Goal: Task Accomplishment & Management: Manage account settings

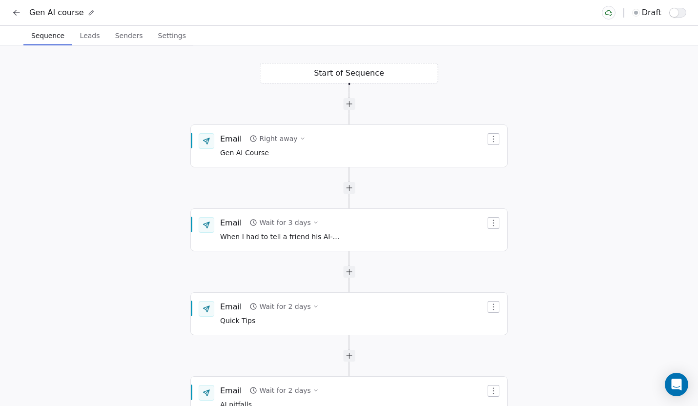
click at [20, 18] on button at bounding box center [17, 13] width 14 height 14
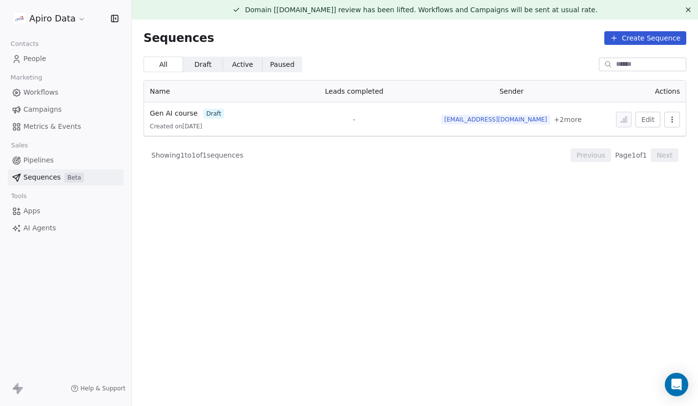
click at [74, 17] on html "Apiro Data Contacts People Marketing Workflows Campaigns Metrics & Events Sales…" at bounding box center [349, 209] width 698 height 419
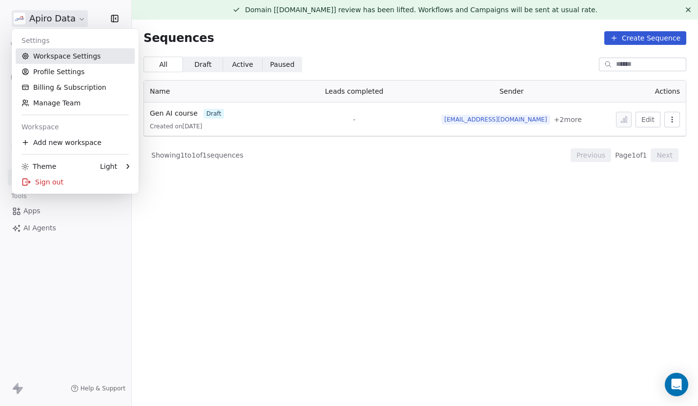
click at [62, 57] on link "Workspace Settings" at bounding box center [75, 56] width 119 height 16
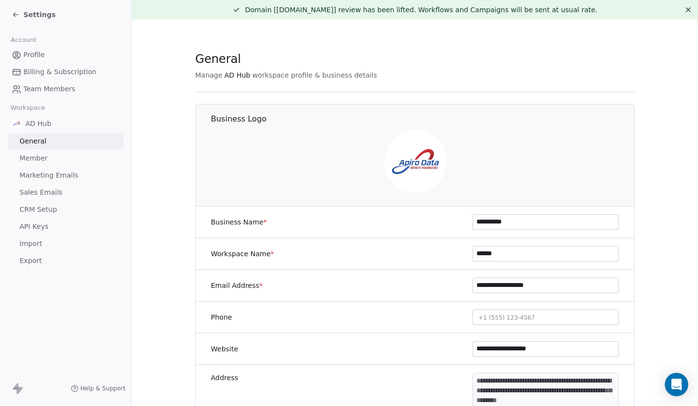
click at [65, 176] on span "Marketing Emails" at bounding box center [49, 175] width 59 height 10
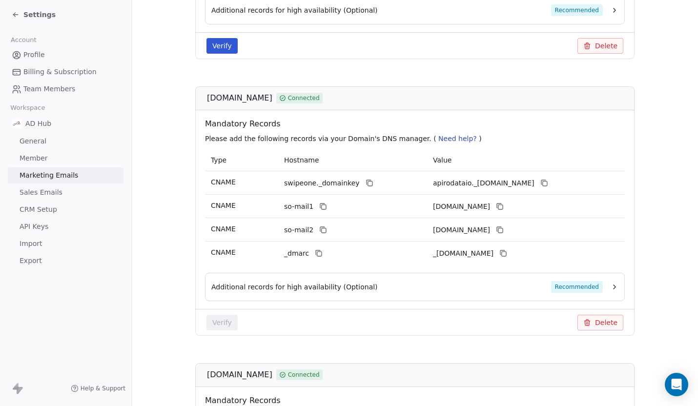
scroll to position [387, 0]
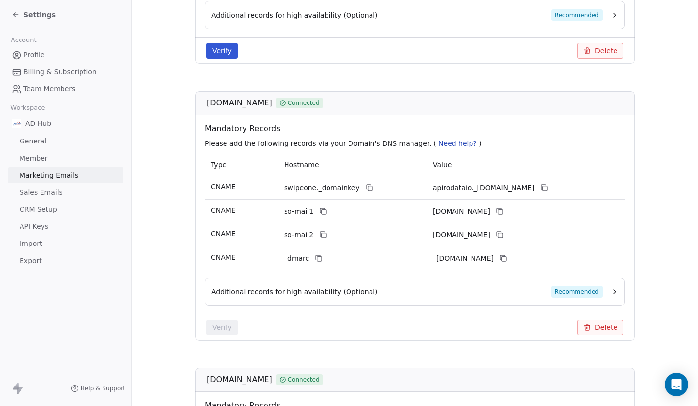
click at [51, 191] on span "Sales Emails" at bounding box center [41, 192] width 43 height 10
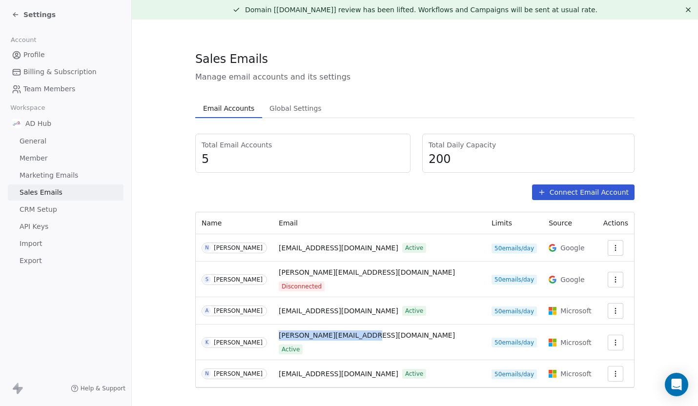
drag, startPoint x: 390, startPoint y: 331, endPoint x: 307, endPoint y: 333, distance: 82.5
click at [307, 332] on td "[PERSON_NAME][EMAIL_ADDRESS][DOMAIN_NAME] Active" at bounding box center [379, 342] width 213 height 36
copy span "[PERSON_NAME][EMAIL_ADDRESS][DOMAIN_NAME]"
